Goal: Information Seeking & Learning: Check status

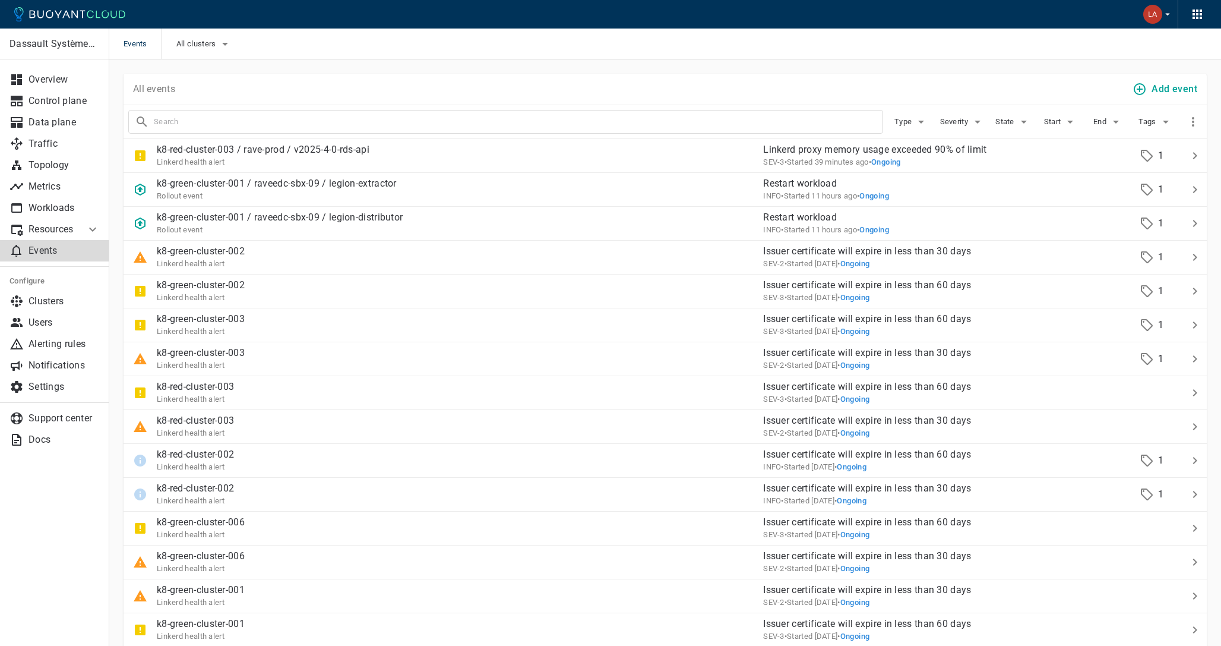
click at [52, 246] on p "Events" at bounding box center [64, 251] width 71 height 12
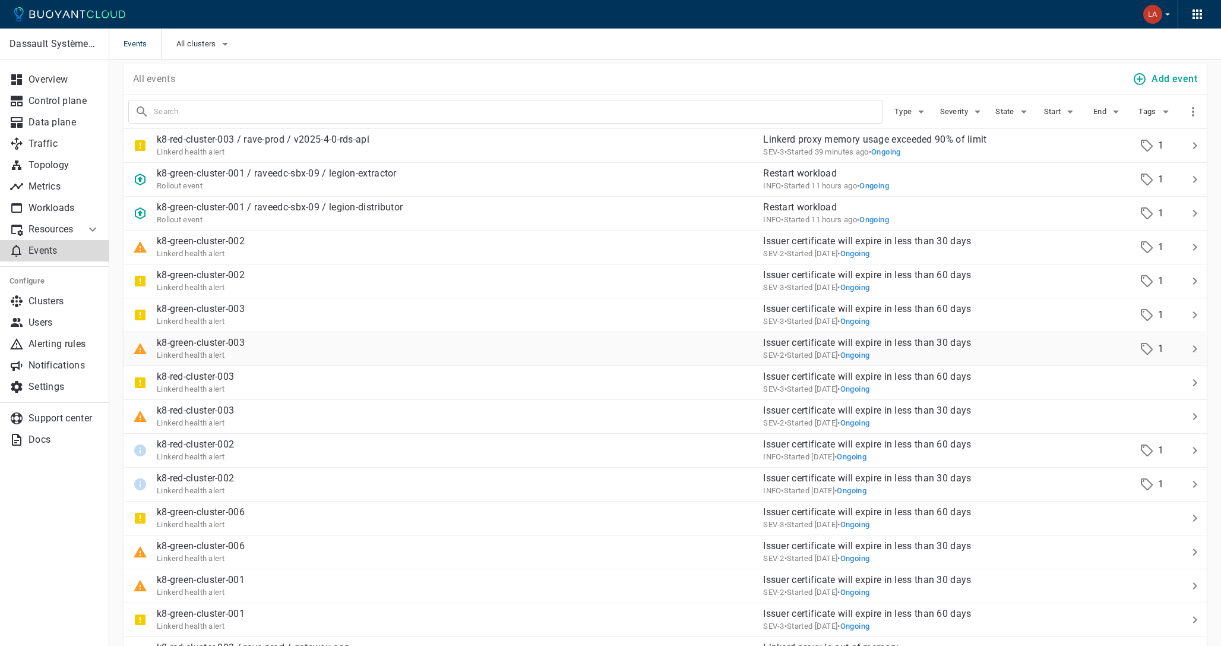
scroll to position [11, 0]
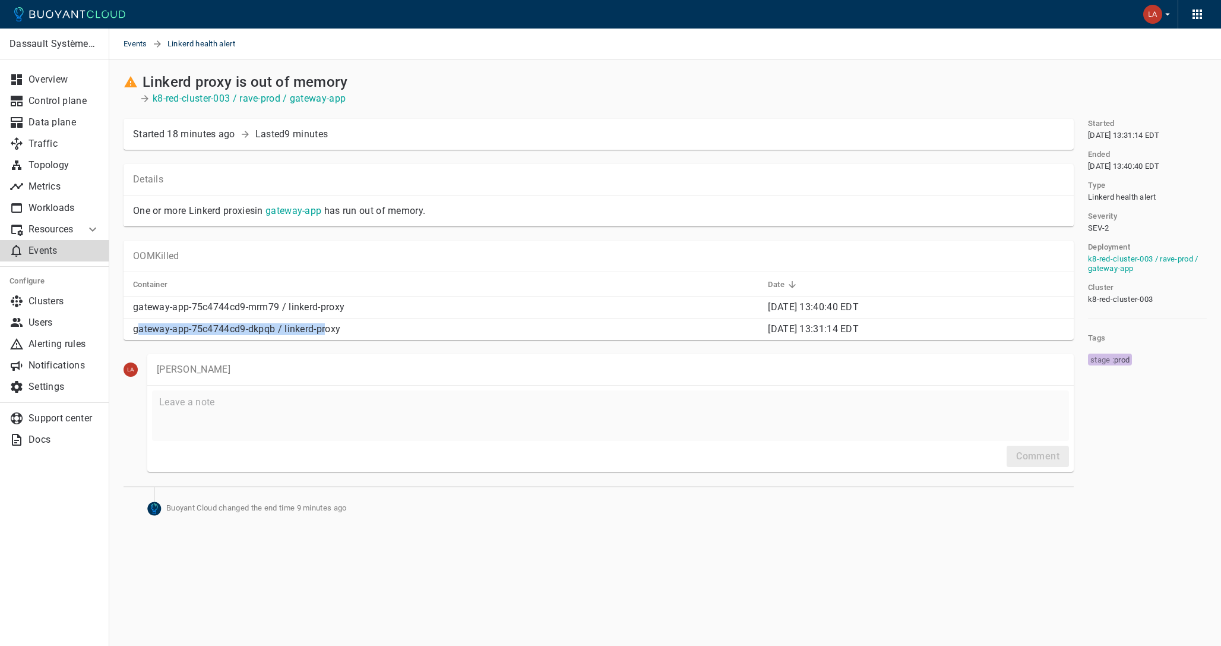
drag, startPoint x: 138, startPoint y: 326, endPoint x: 325, endPoint y: 330, distance: 187.7
click at [325, 331] on p "gateway-app-75c4744cd9-dkpqb / linkerd-proxy" at bounding box center [445, 329] width 625 height 12
click at [343, 330] on p "gateway-app-75c4744cd9-dkpqb / linkerd-proxy" at bounding box center [445, 329] width 625 height 12
click at [50, 210] on p "Workloads" at bounding box center [64, 208] width 71 height 12
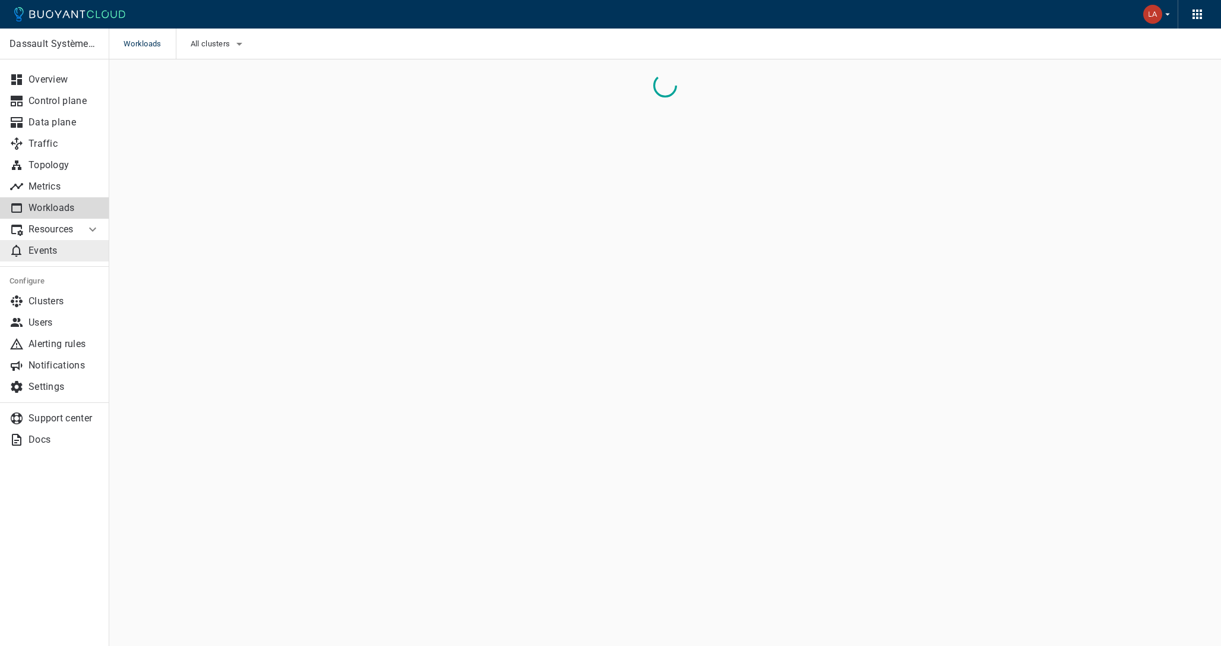
click at [54, 251] on p "Events" at bounding box center [64, 251] width 71 height 12
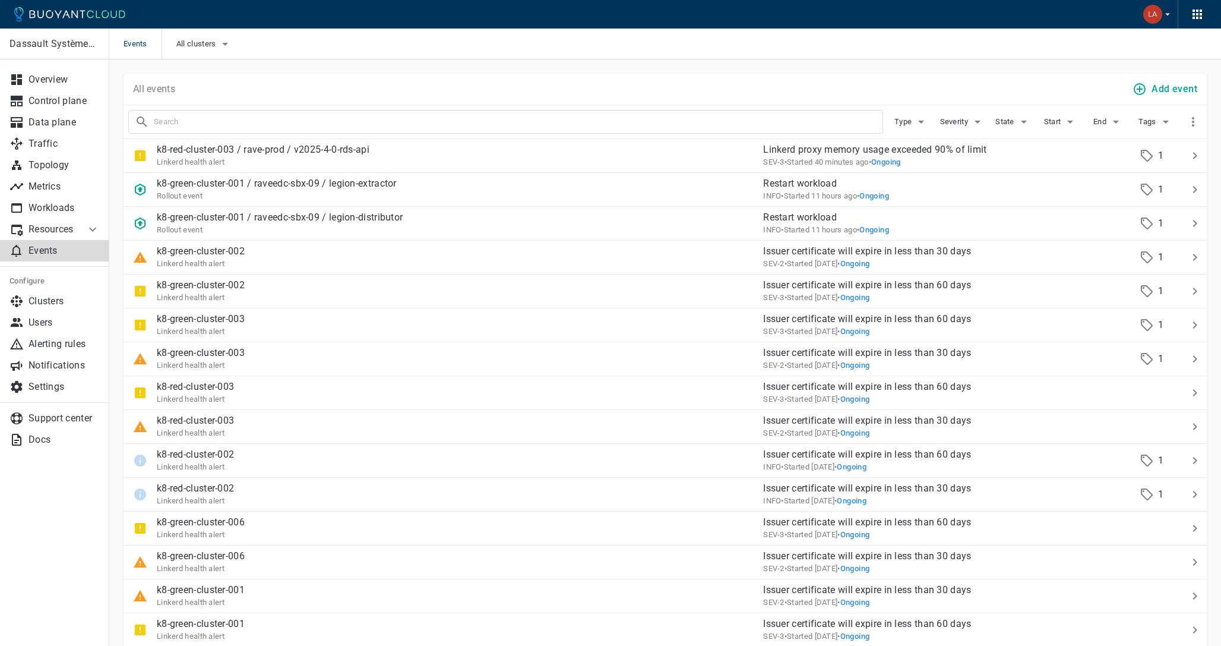
click at [220, 58] on div "All clusters" at bounding box center [197, 44] width 71 height 31
click at [219, 50] on icon "button" at bounding box center [225, 44] width 14 height 14
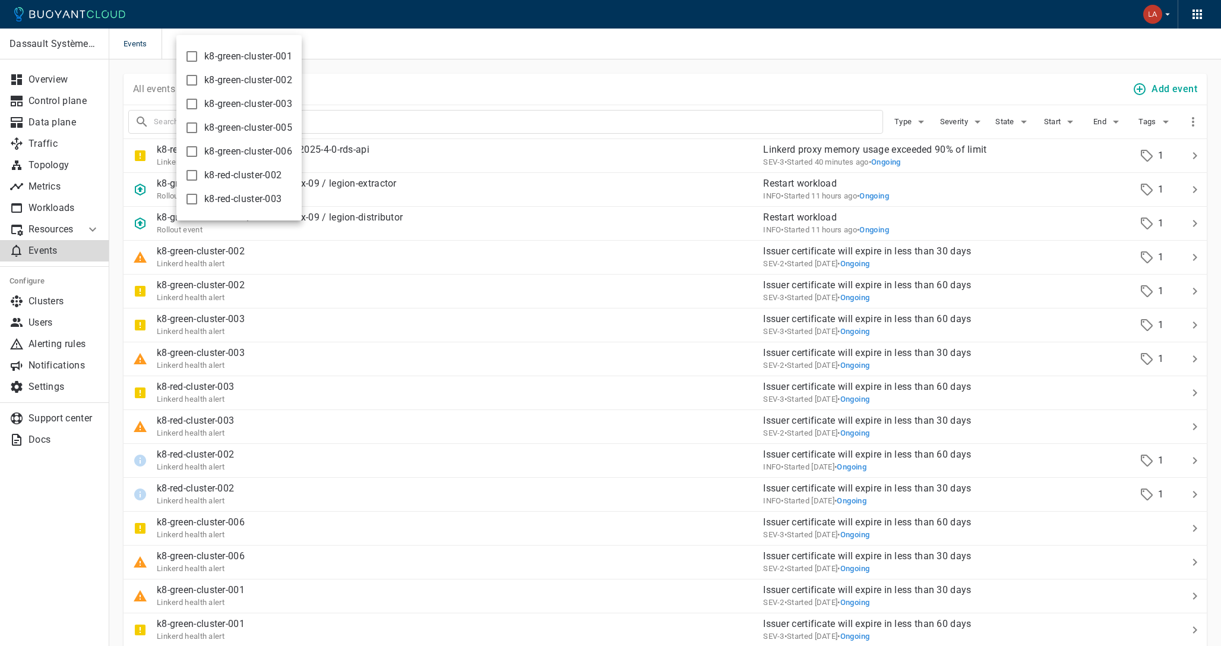
click at [195, 197] on input "k8-red-cluster-003" at bounding box center [192, 199] width 14 height 14
checkbox input "true"
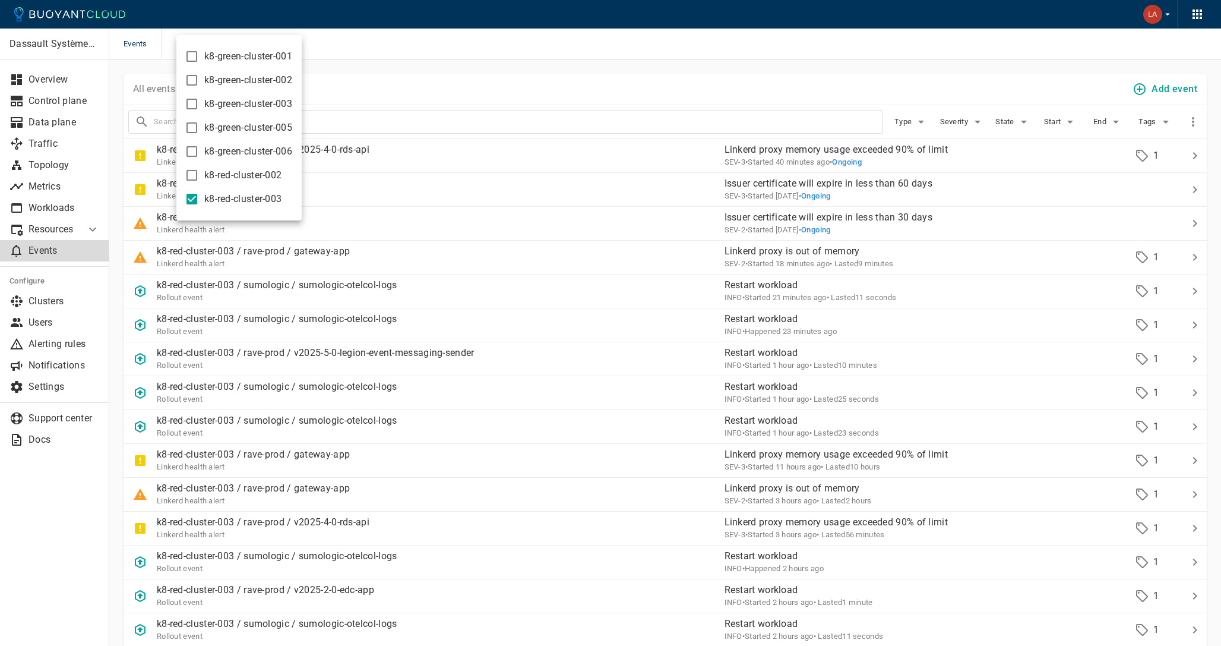
click at [486, 61] on div at bounding box center [610, 323] width 1221 height 646
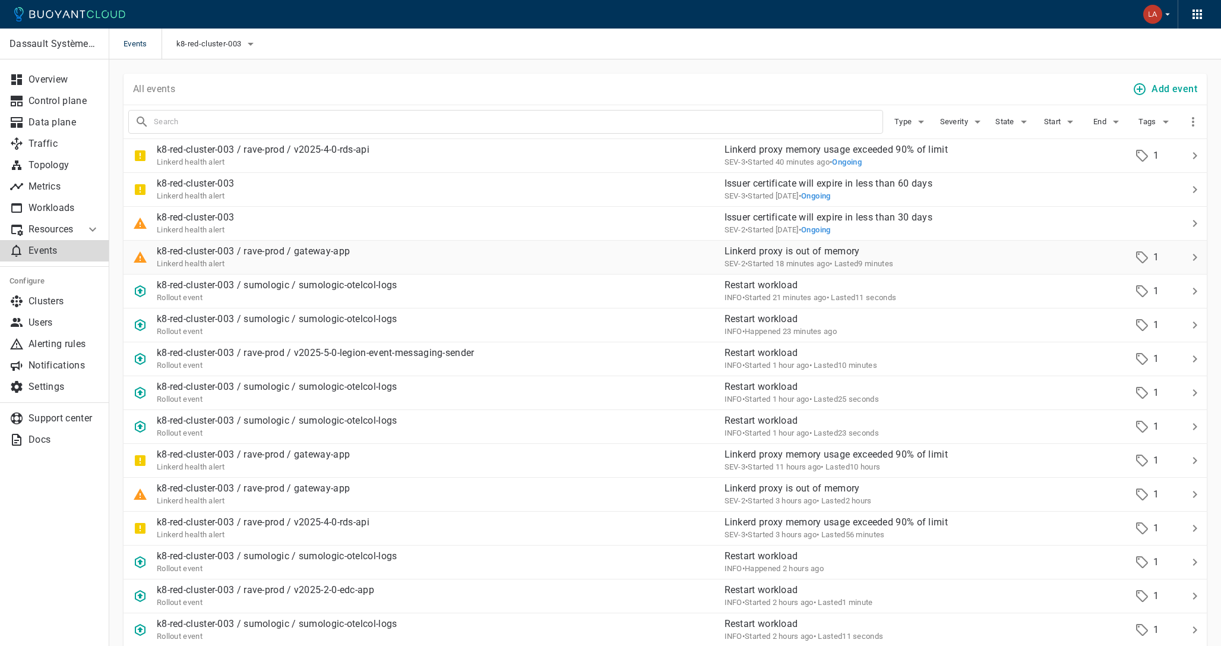
click at [437, 252] on div "k8-red-cluster-003 / rave-prod / gateway-app Linkerd health alert" at bounding box center [420, 252] width 592 height 33
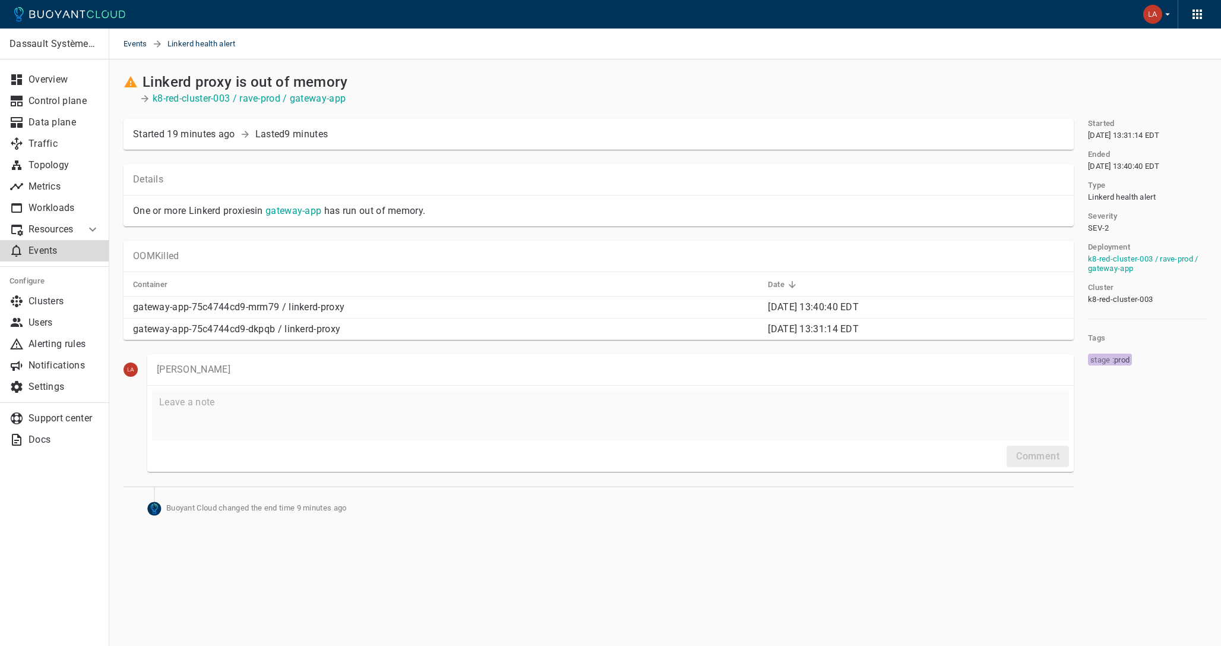
click at [468, 310] on p "gateway-app-75c4744cd9-mrm79 / linkerd-proxy" at bounding box center [445, 307] width 625 height 12
click at [273, 305] on p "gateway-app-75c4744cd9-mrm79 / linkerd-proxy" at bounding box center [445, 307] width 625 height 12
click at [292, 309] on p "gateway-app-75c4744cd9-mrm79 / linkerd-proxy" at bounding box center [445, 307] width 625 height 12
click at [305, 214] on link "gateway-app" at bounding box center [293, 210] width 56 height 11
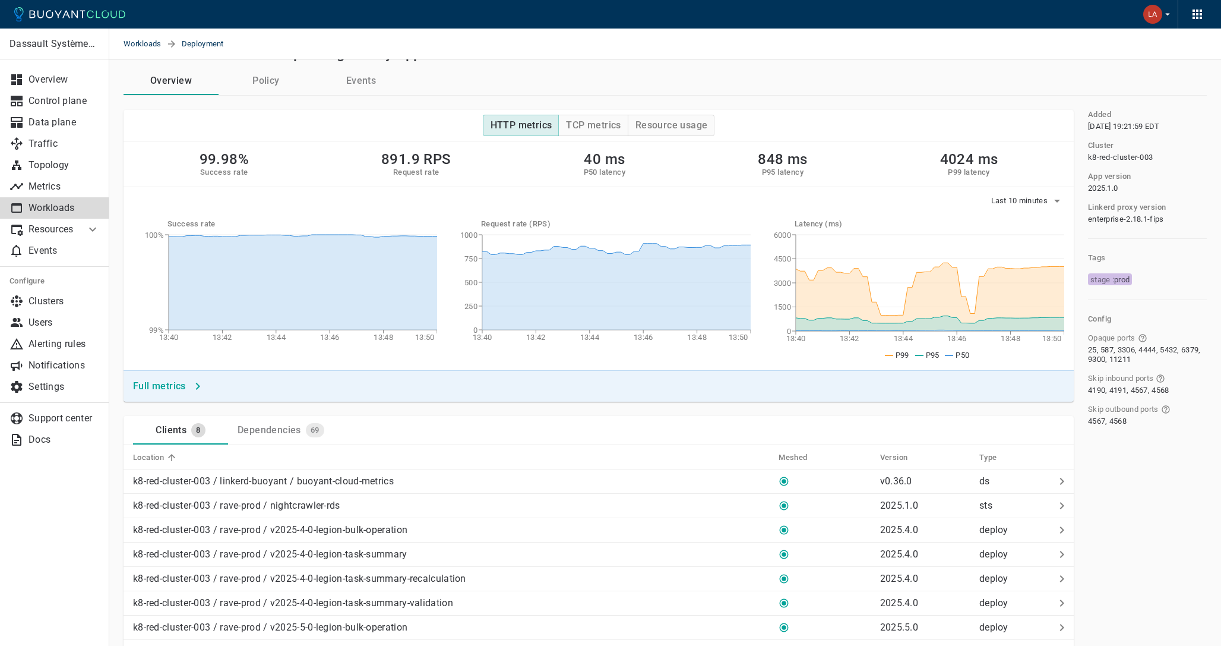
scroll to position [30, 0]
click at [659, 129] on h4 "Resource usage" at bounding box center [671, 124] width 72 height 12
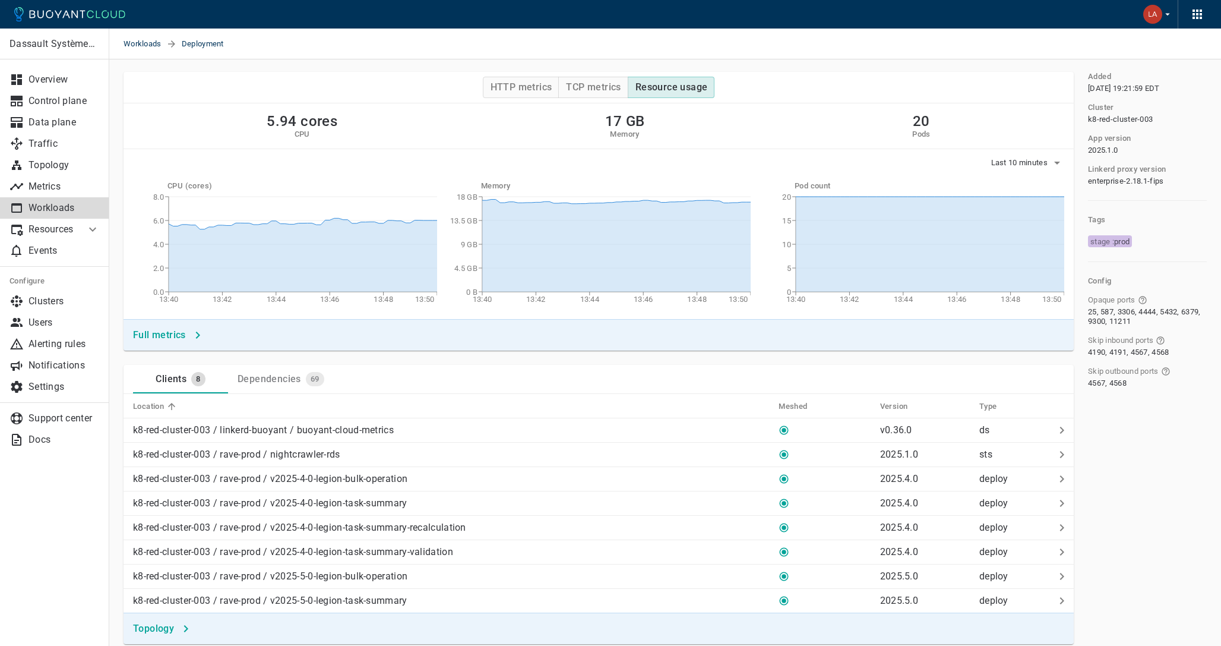
scroll to position [69, 0]
click at [49, 255] on p "Events" at bounding box center [64, 251] width 71 height 12
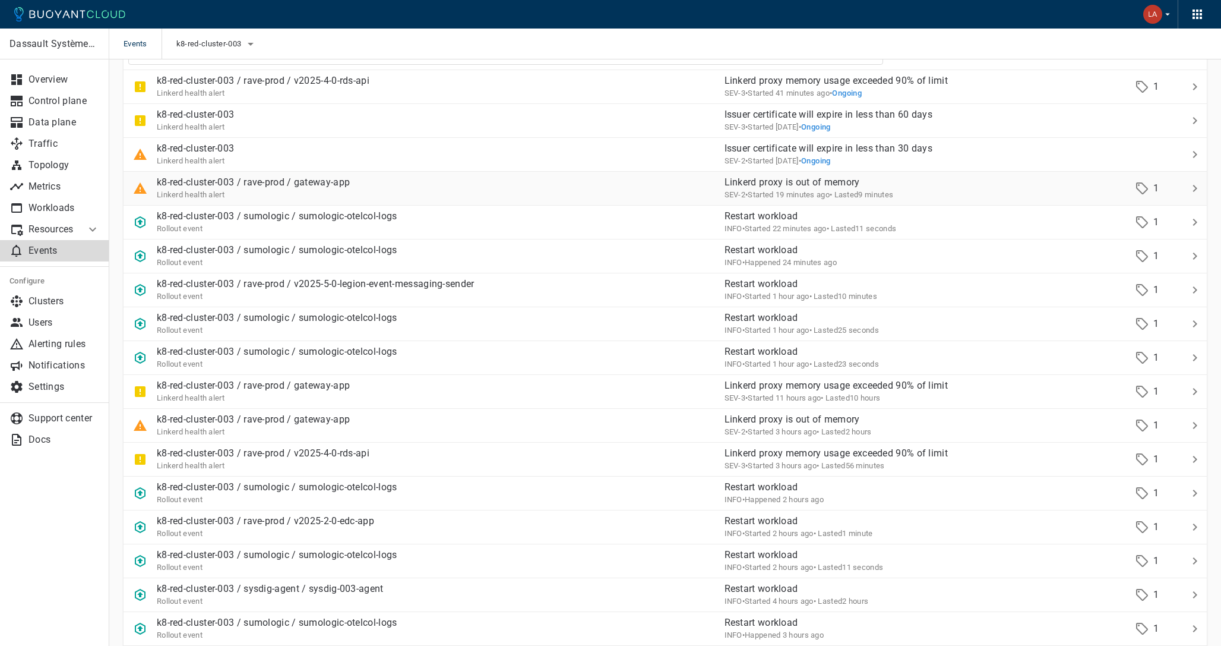
click at [335, 194] on div "Linkerd health alert" at bounding box center [253, 194] width 193 height 12
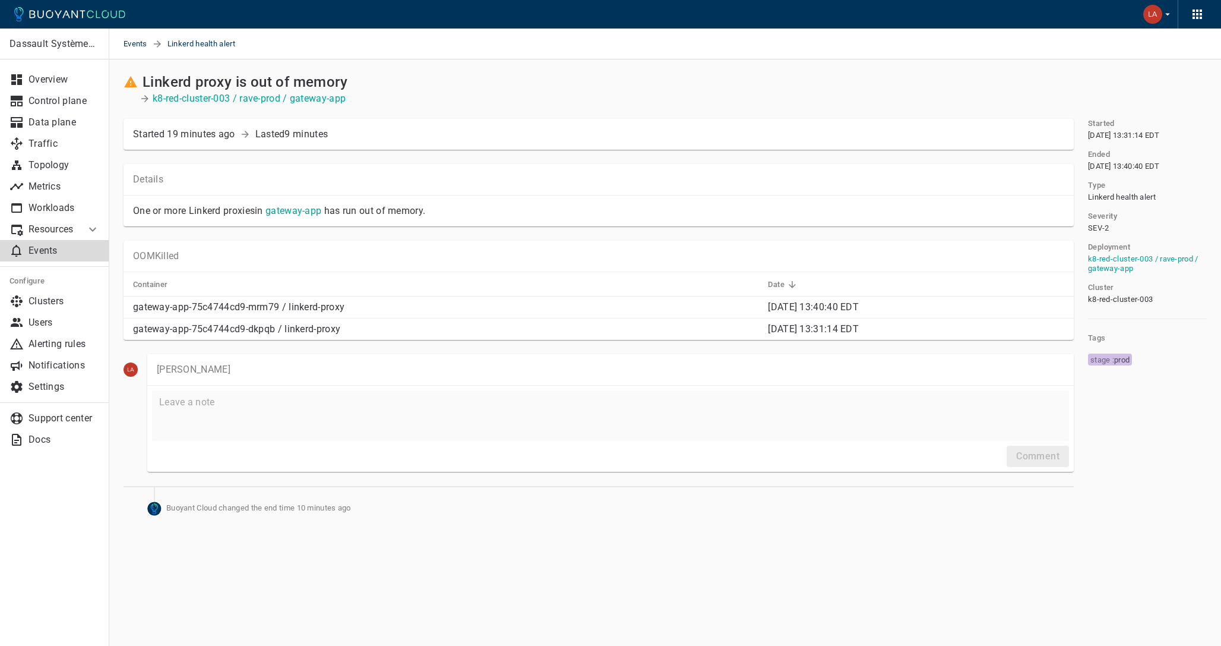
click at [69, 245] on p "Events" at bounding box center [64, 251] width 71 height 12
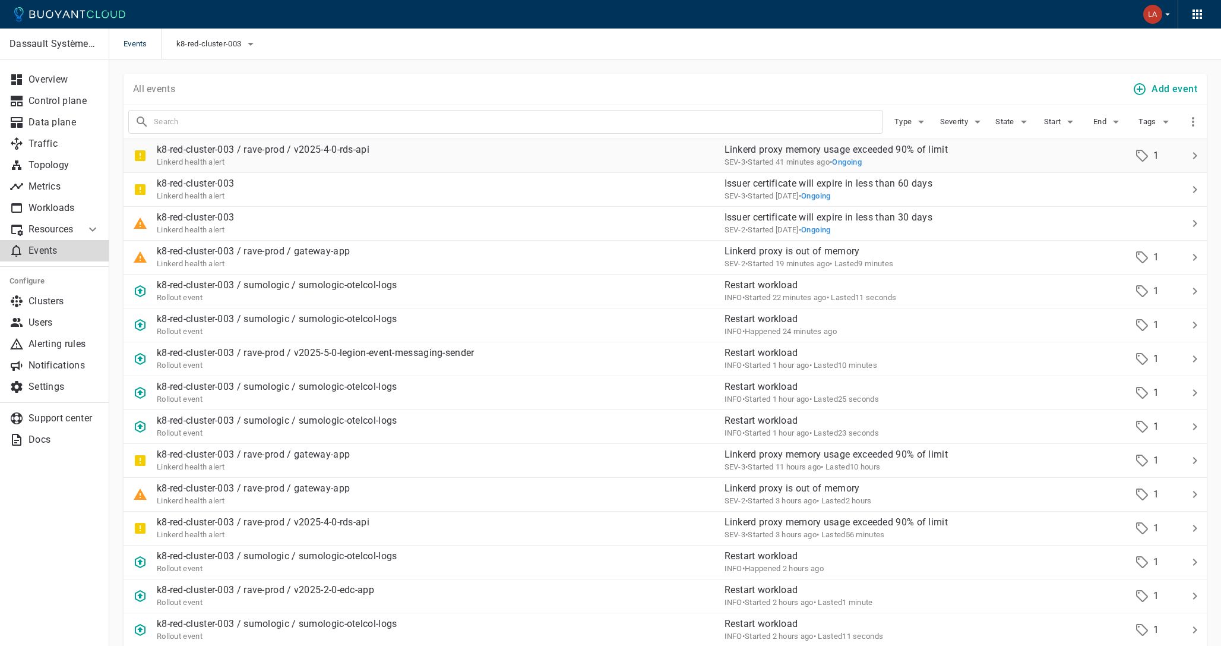
click at [314, 156] on div "Linkerd health alert" at bounding box center [263, 162] width 213 height 12
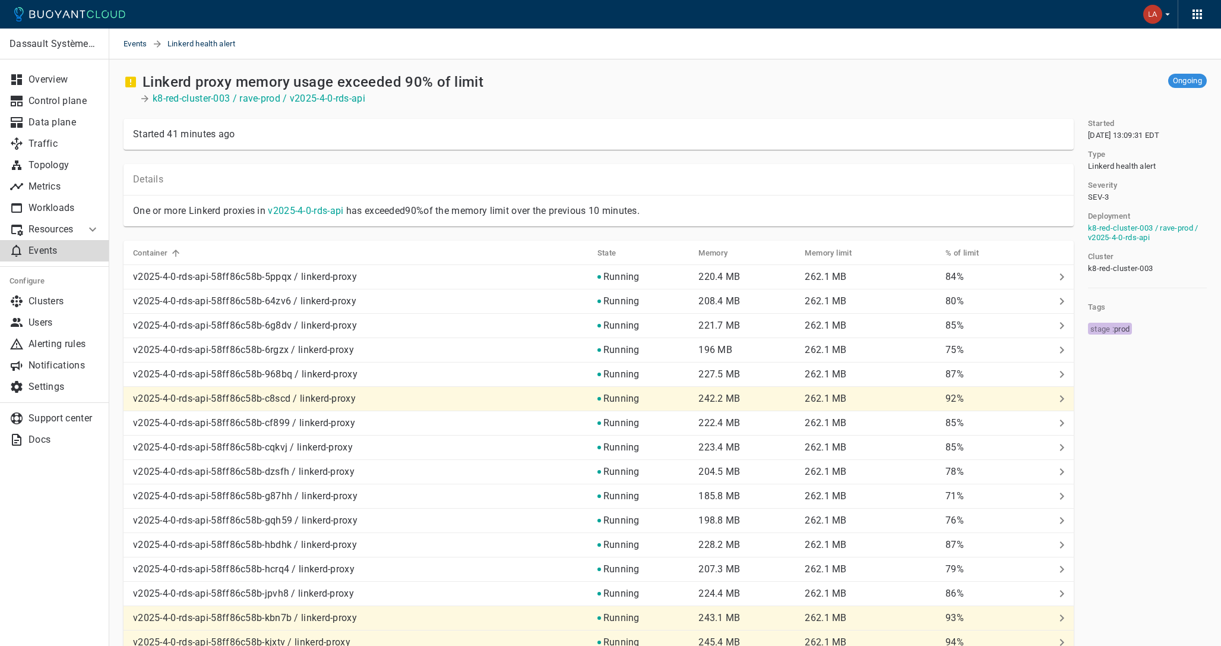
click at [46, 257] on link "Events" at bounding box center [54, 250] width 109 height 21
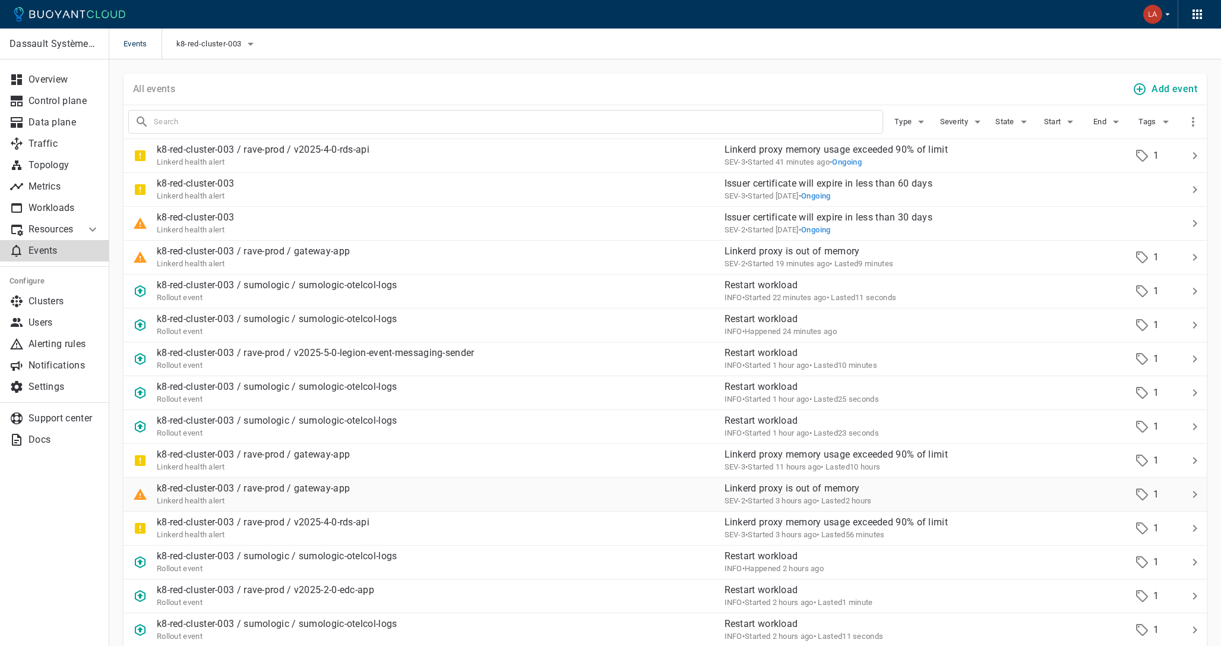
click at [267, 484] on p "k8-red-cluster-003 / rave-prod / gateway-app" at bounding box center [253, 488] width 193 height 12
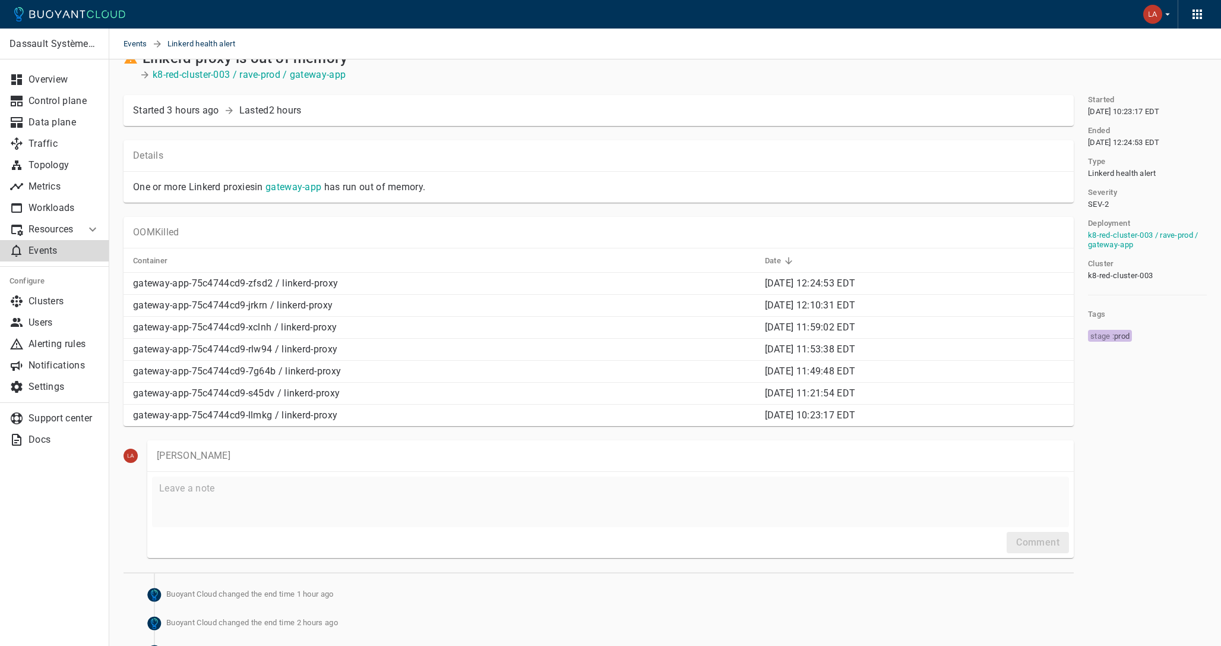
scroll to position [18, 0]
